Goal: Find specific page/section: Find specific page/section

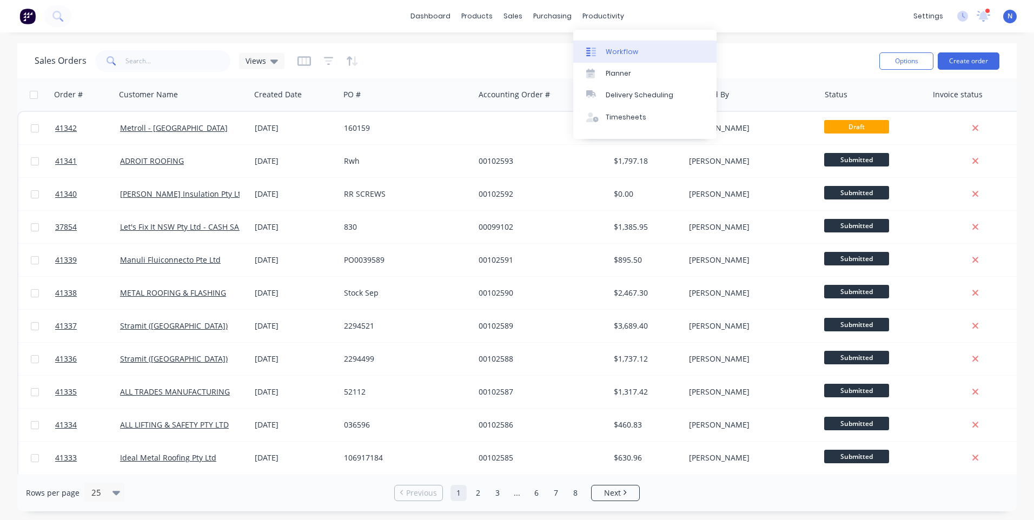
click at [627, 56] on div "Workflow" at bounding box center [622, 52] width 32 height 10
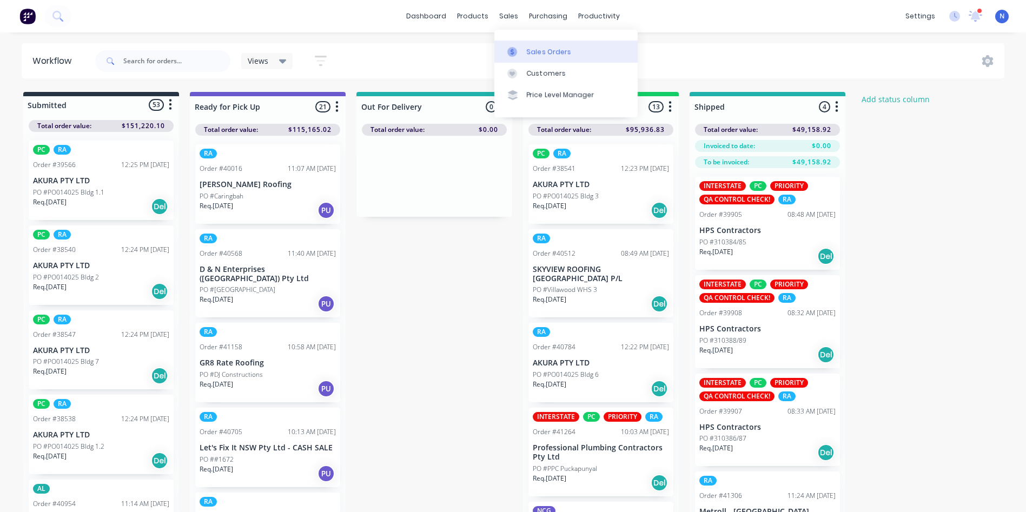
drag, startPoint x: 503, startPoint y: 18, endPoint x: 569, endPoint y: 58, distance: 77.2
click at [503, 18] on div "sales" at bounding box center [509, 16] width 30 height 16
click at [569, 58] on link "Sales Orders" at bounding box center [565, 52] width 143 height 22
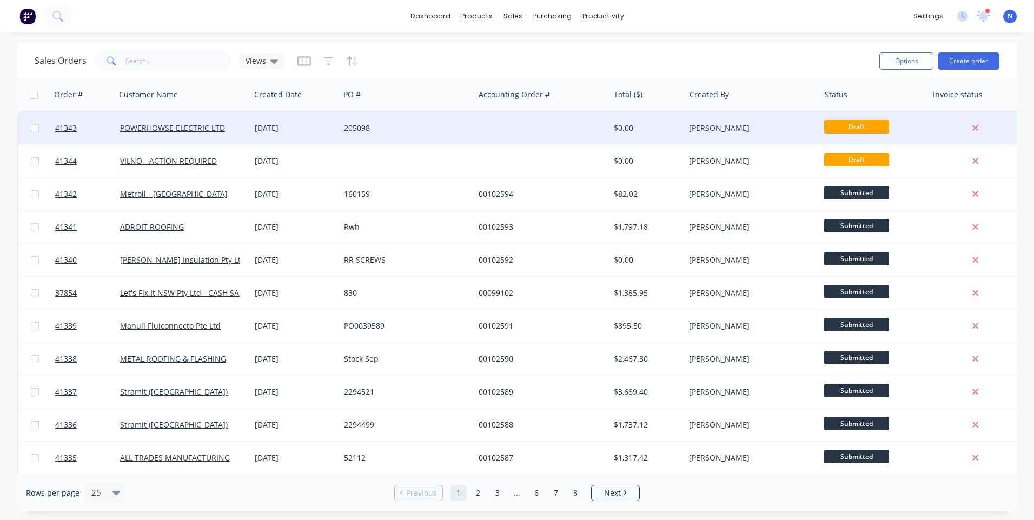
click at [344, 121] on div "205098" at bounding box center [407, 128] width 135 height 32
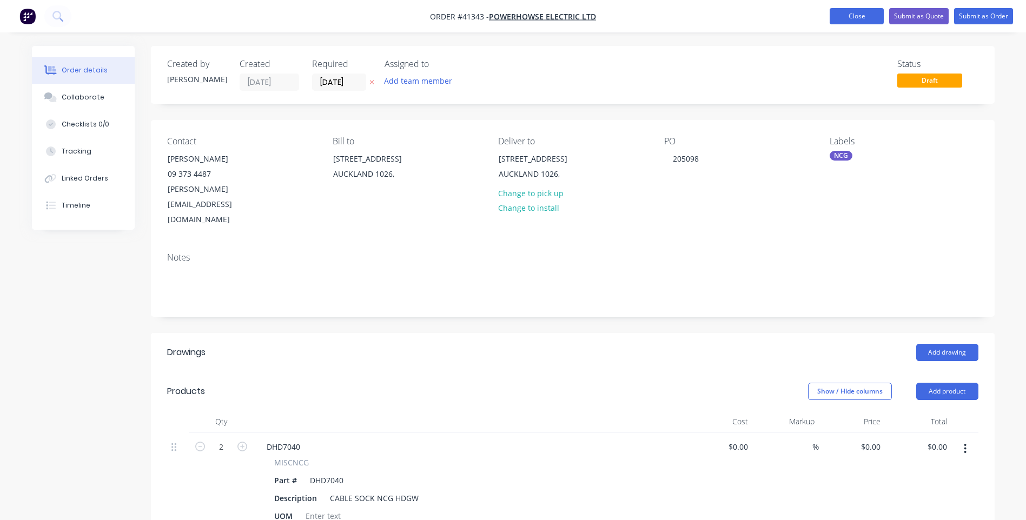
click at [846, 16] on button "Close" at bounding box center [856, 16] width 54 height 16
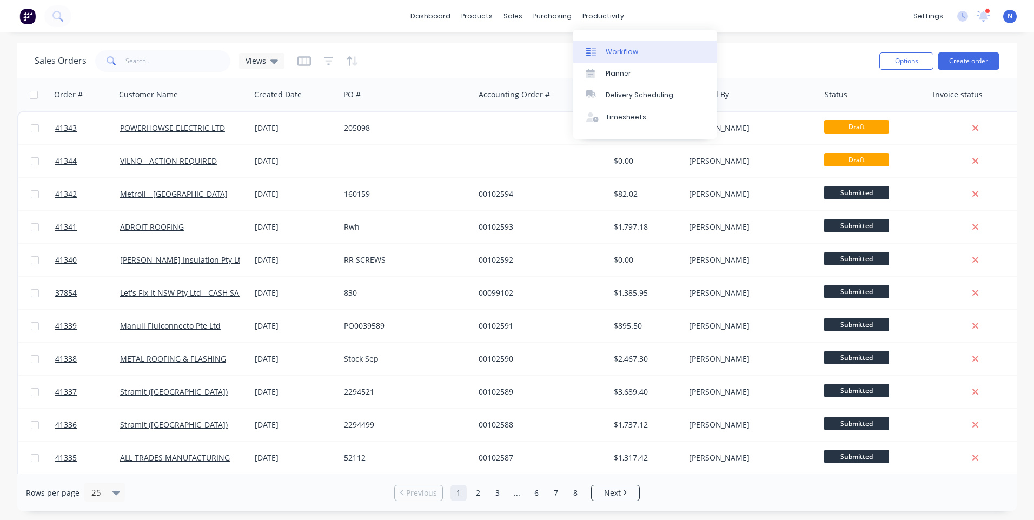
click at [611, 49] on div "Workflow" at bounding box center [622, 52] width 32 height 10
